Goal: Information Seeking & Learning: Check status

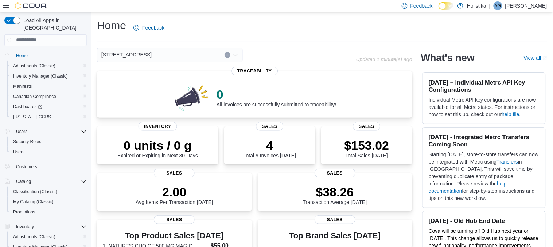
click at [95, 232] on div "Home Feedback [STREET_ADDRESS] Updated 1 minute(s) ago 0 All invoices are succe…" at bounding box center [322, 248] width 462 height 472
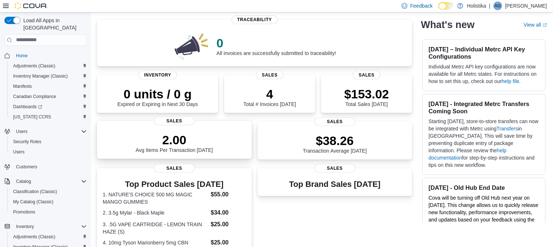
scroll to position [64, 0]
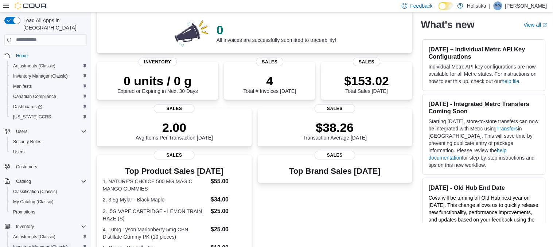
click at [49, 244] on span "Inventory Manager (Classic)" at bounding box center [40, 247] width 55 height 6
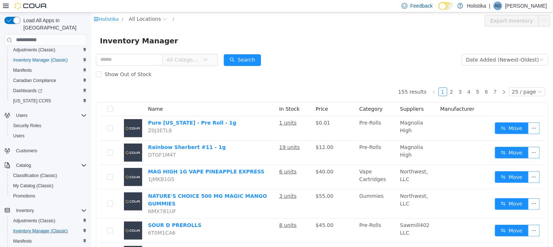
click at [348, 68] on div "Show Out of Stock" at bounding box center [321, 74] width 452 height 15
click at [23, 238] on span "Manifests" at bounding box center [22, 241] width 19 height 6
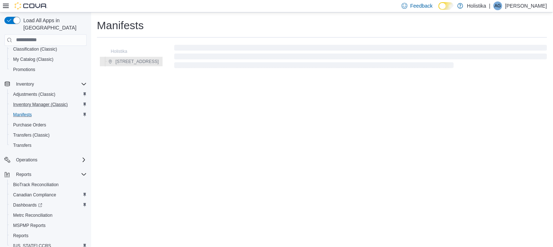
scroll to position [159, 0]
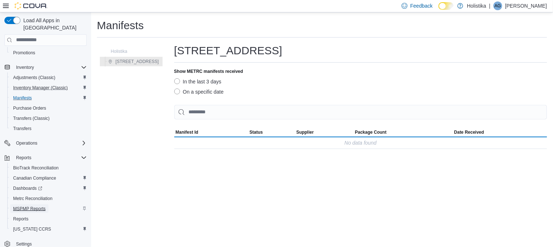
click at [39, 206] on span "MSPMP Reports" at bounding box center [29, 209] width 32 height 6
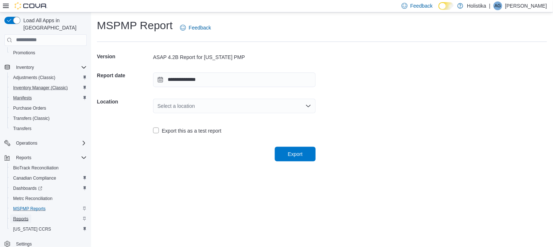
click at [27, 216] on span "Reports" at bounding box center [20, 219] width 15 height 6
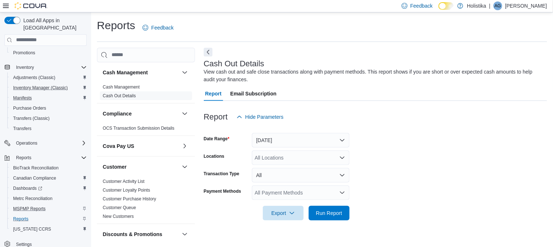
scroll to position [6, 0]
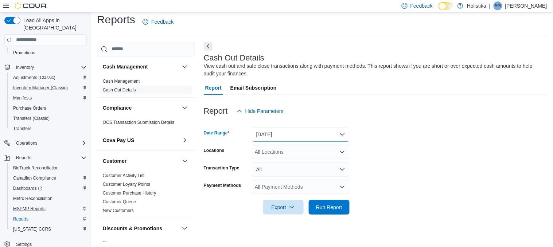
click at [318, 139] on button "[DATE]" at bounding box center [301, 134] width 98 height 15
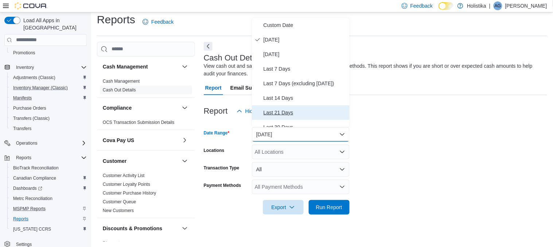
click at [284, 112] on span "Last 21 Days" at bounding box center [304, 112] width 83 height 9
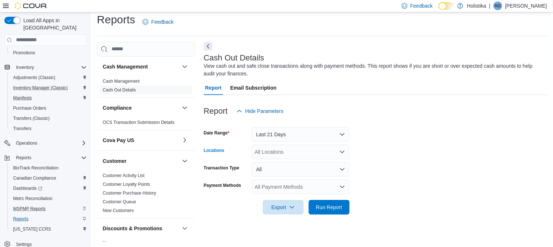
click at [290, 156] on div "All Locations" at bounding box center [301, 152] width 98 height 15
click at [286, 176] on span "[STREET_ADDRESS]" at bounding box center [292, 174] width 50 height 7
click at [355, 170] on form "Date Range Last 21 Days Locations [STREET_ADDRESS] Transaction Type All Payment…" at bounding box center [375, 166] width 343 height 96
click at [293, 174] on button "All" at bounding box center [301, 169] width 98 height 15
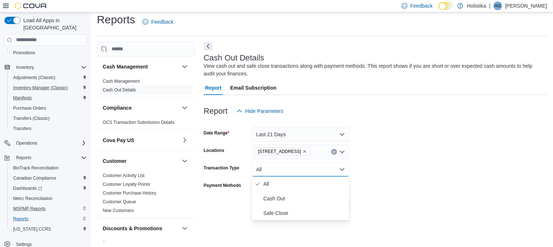
click at [399, 165] on form "Date Range Last 21 Days Locations [STREET_ADDRESS] Transaction Type All Payment…" at bounding box center [375, 166] width 343 height 96
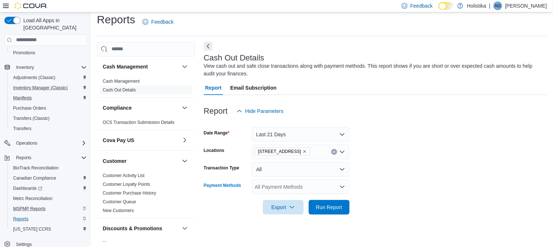
click at [305, 180] on div "All Payment Methods" at bounding box center [301, 187] width 98 height 15
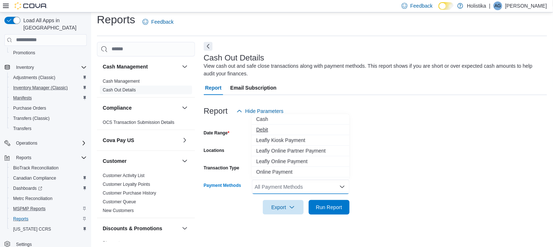
click at [268, 126] on span "Debit" at bounding box center [300, 129] width 89 height 7
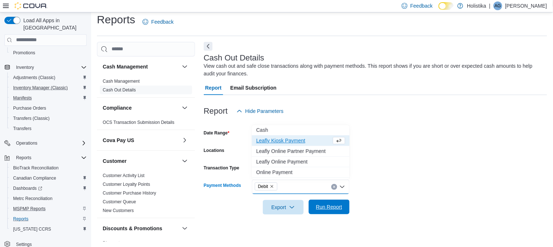
click at [331, 208] on span "Run Report" at bounding box center [329, 206] width 26 height 7
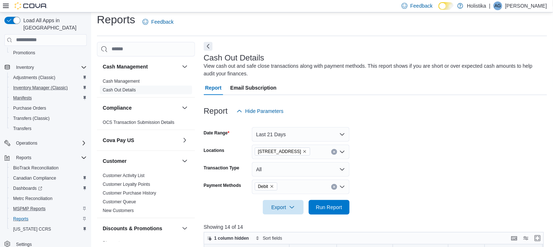
click at [382, 216] on div at bounding box center [375, 219] width 343 height 9
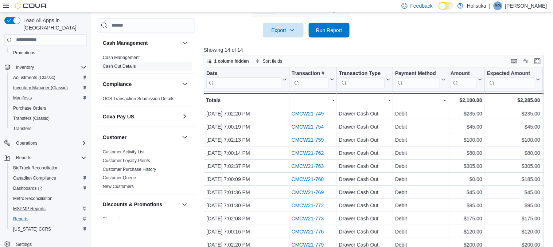
scroll to position [184, 0]
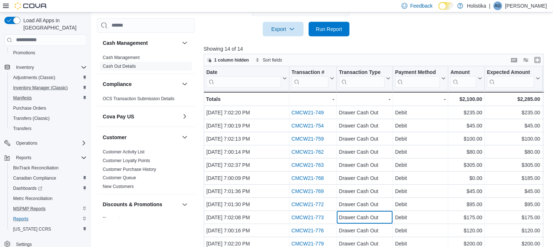
click at [382, 216] on div "Drawer Cash Out" at bounding box center [364, 217] width 51 height 9
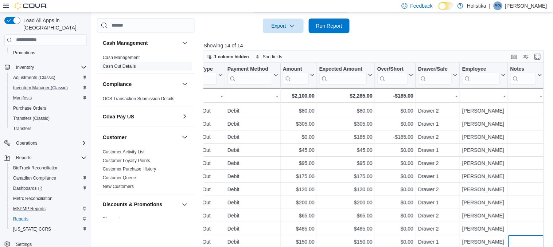
scroll to position [188, 0]
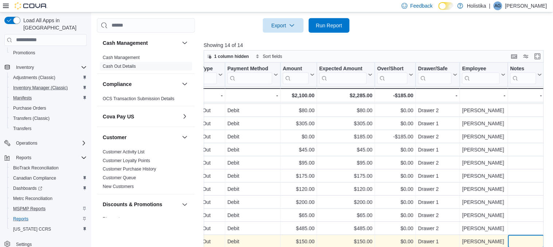
click at [511, 237] on div "- Notes, column 10, row 14" at bounding box center [526, 241] width 32 height 8
